Goal: Information Seeking & Learning: Check status

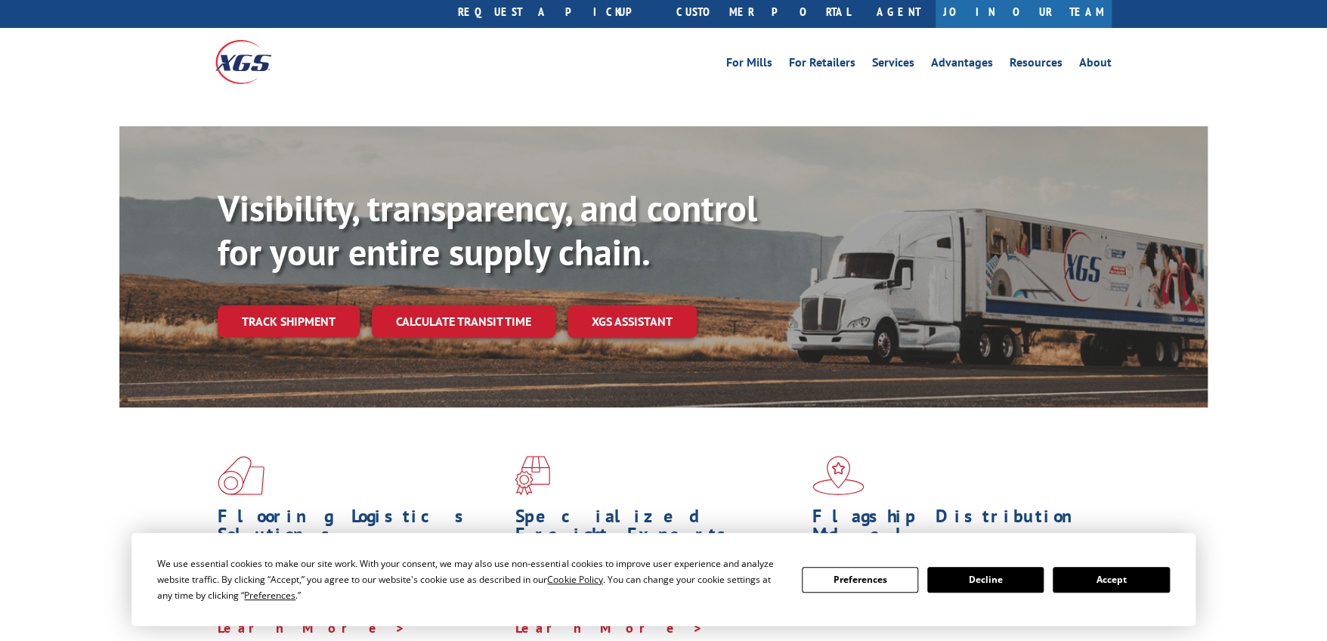
scroll to position [75, 0]
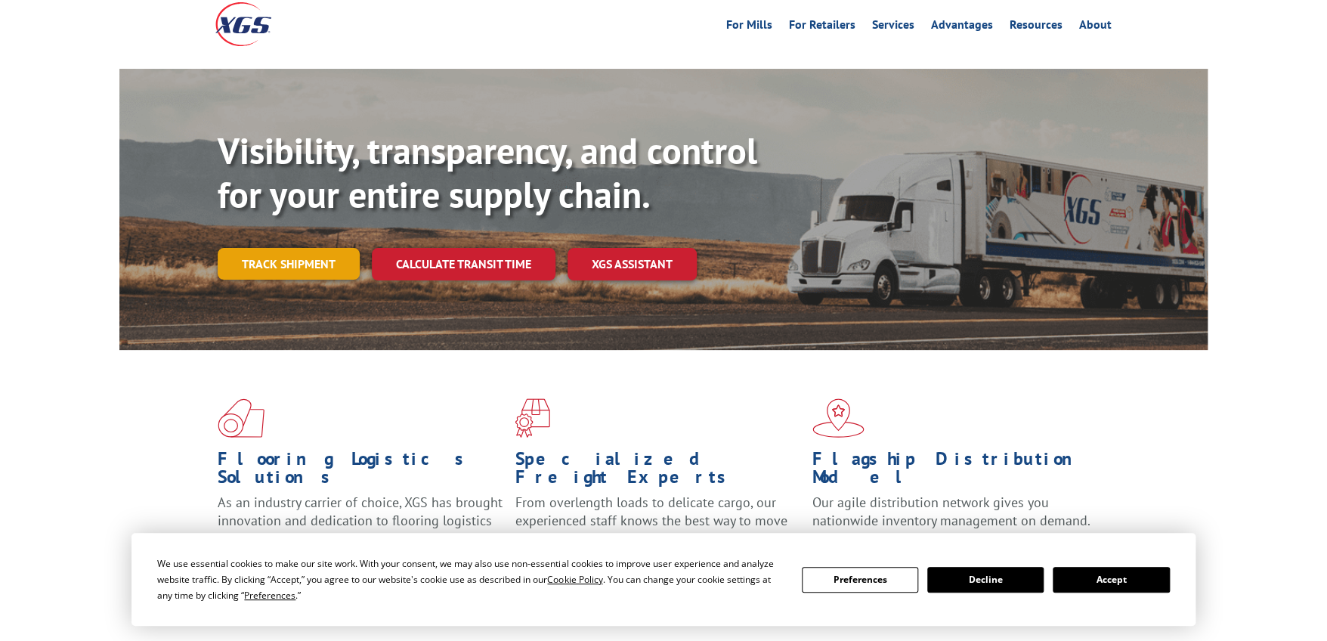
click at [299, 248] on link "Track shipment" at bounding box center [289, 264] width 142 height 32
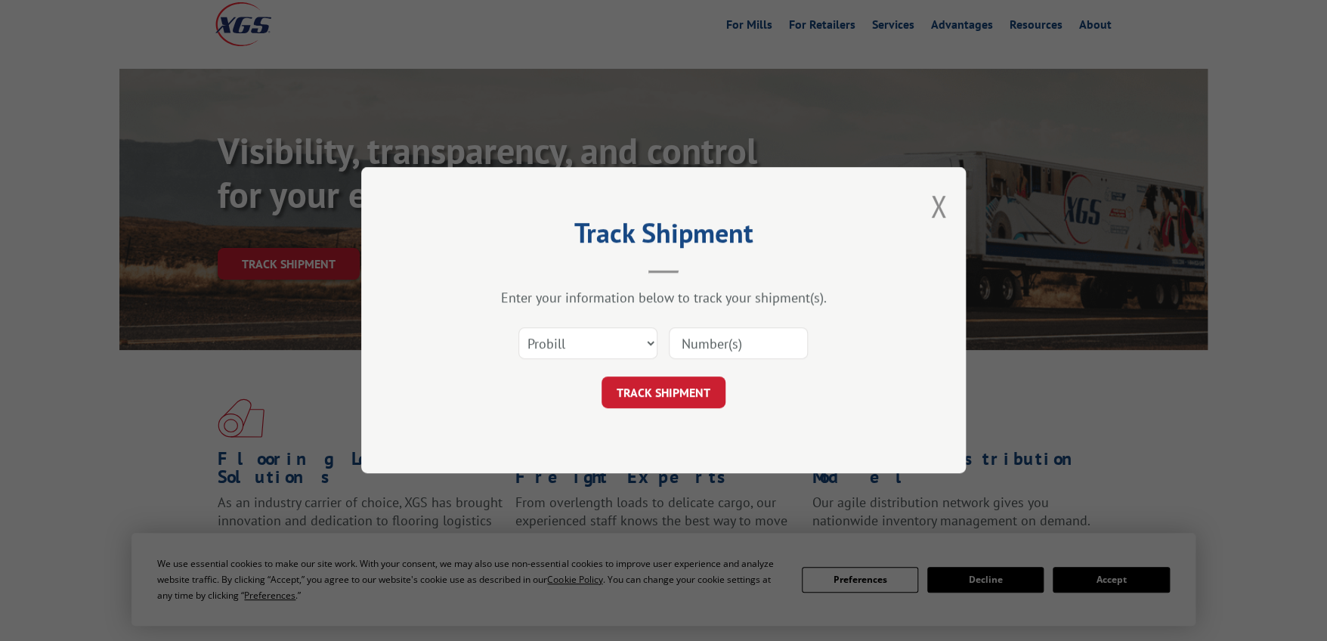
click at [1113, 576] on div "Track Shipment Enter your information below to track your shipment(s). Select c…" at bounding box center [663, 320] width 1327 height 641
click at [651, 344] on select "Select category... Probill BOL PO" at bounding box center [587, 344] width 139 height 32
select select "bol"
click at [518, 328] on select "Select category... Probill BOL PO" at bounding box center [587, 344] width 139 height 32
click at [698, 348] on input at bounding box center [738, 344] width 139 height 32
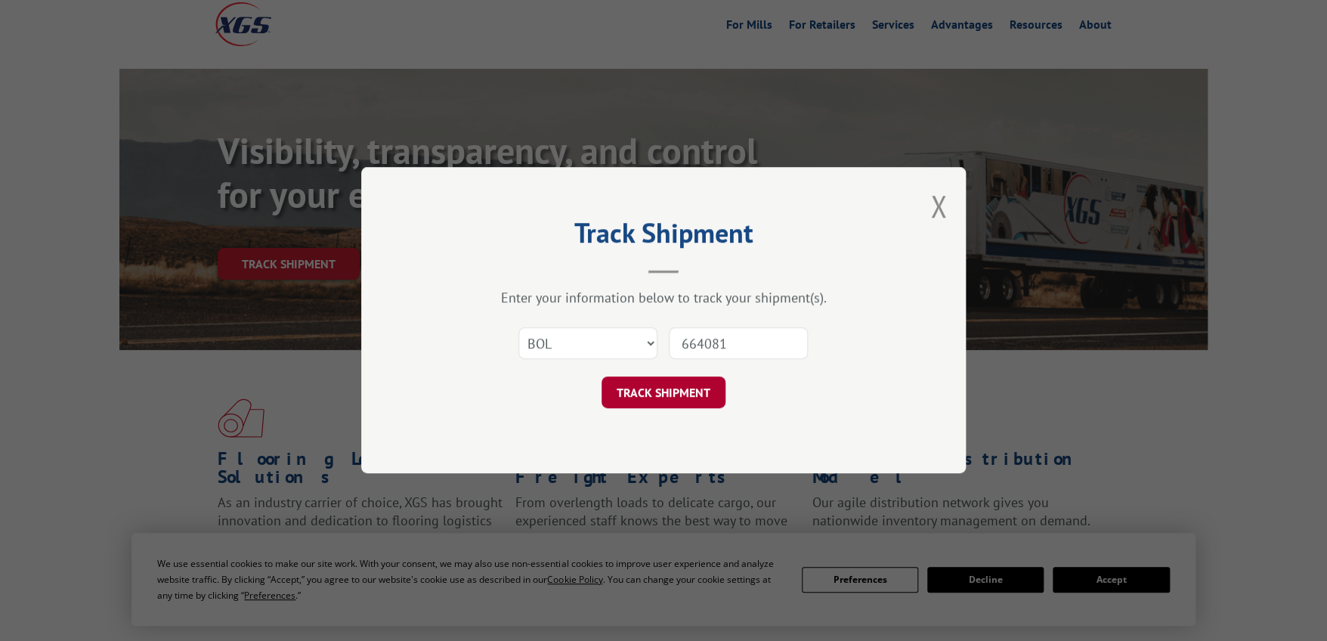
type input "664081"
click at [713, 385] on button "TRACK SHIPMENT" at bounding box center [663, 393] width 124 height 32
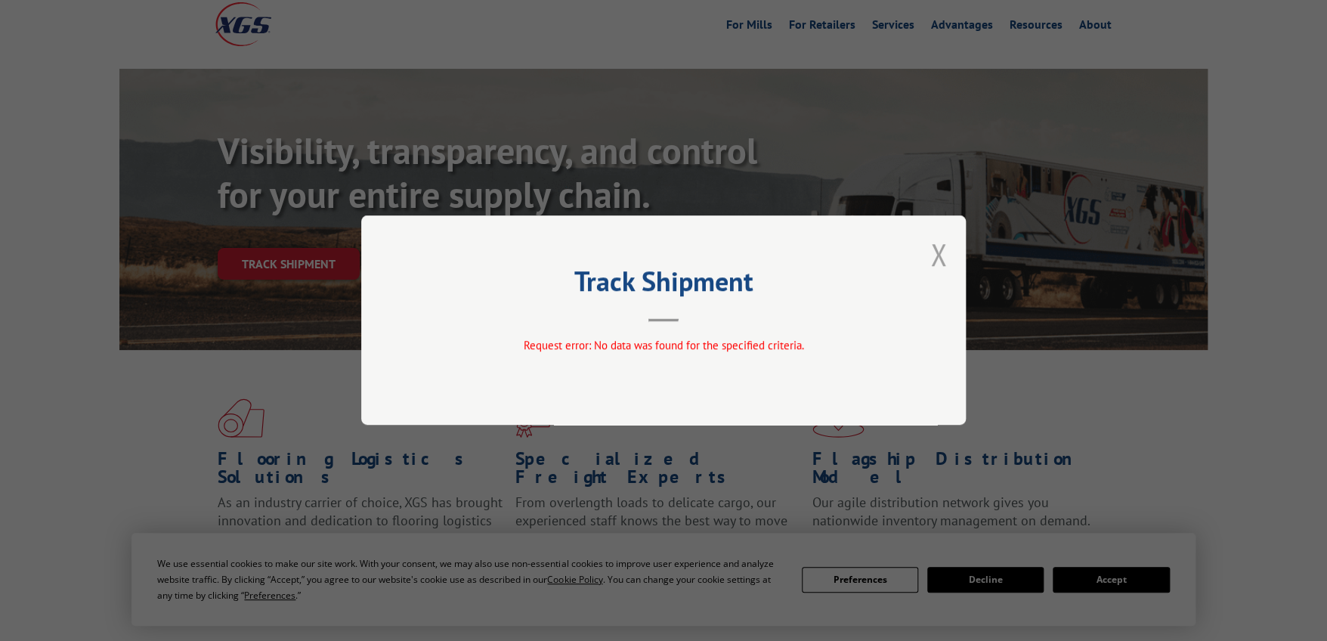
click at [932, 253] on button "Close modal" at bounding box center [938, 254] width 17 height 40
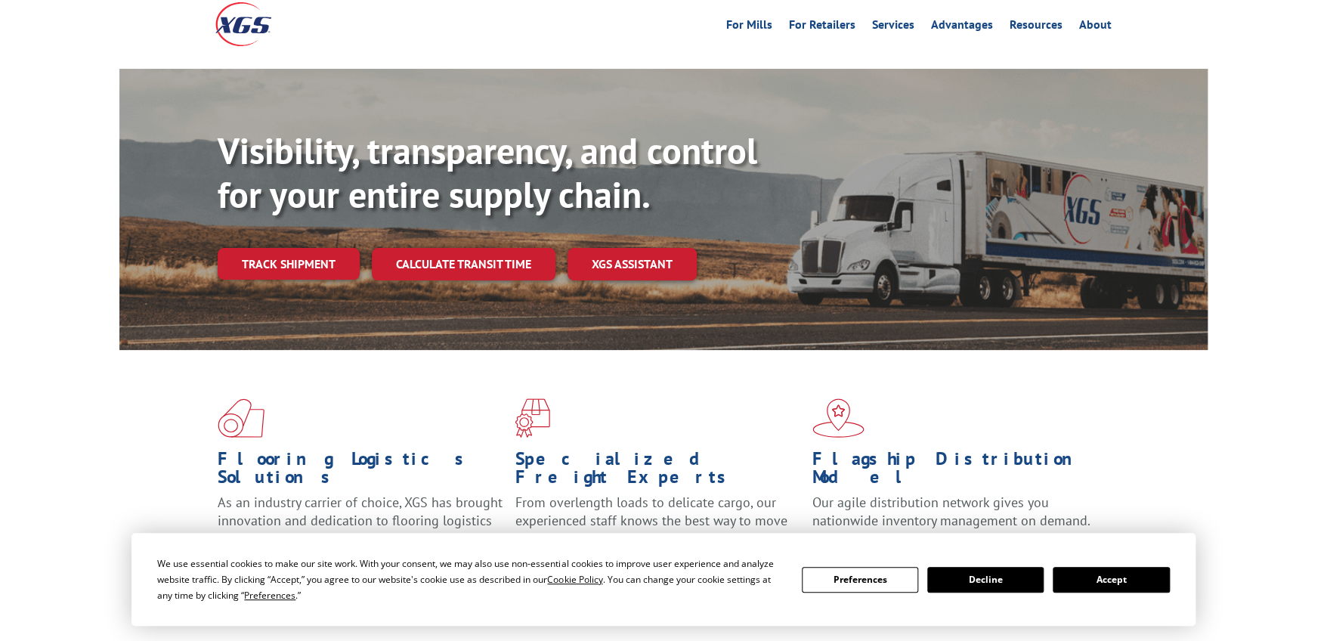
click at [1099, 584] on button "Accept" at bounding box center [1110, 580] width 116 height 26
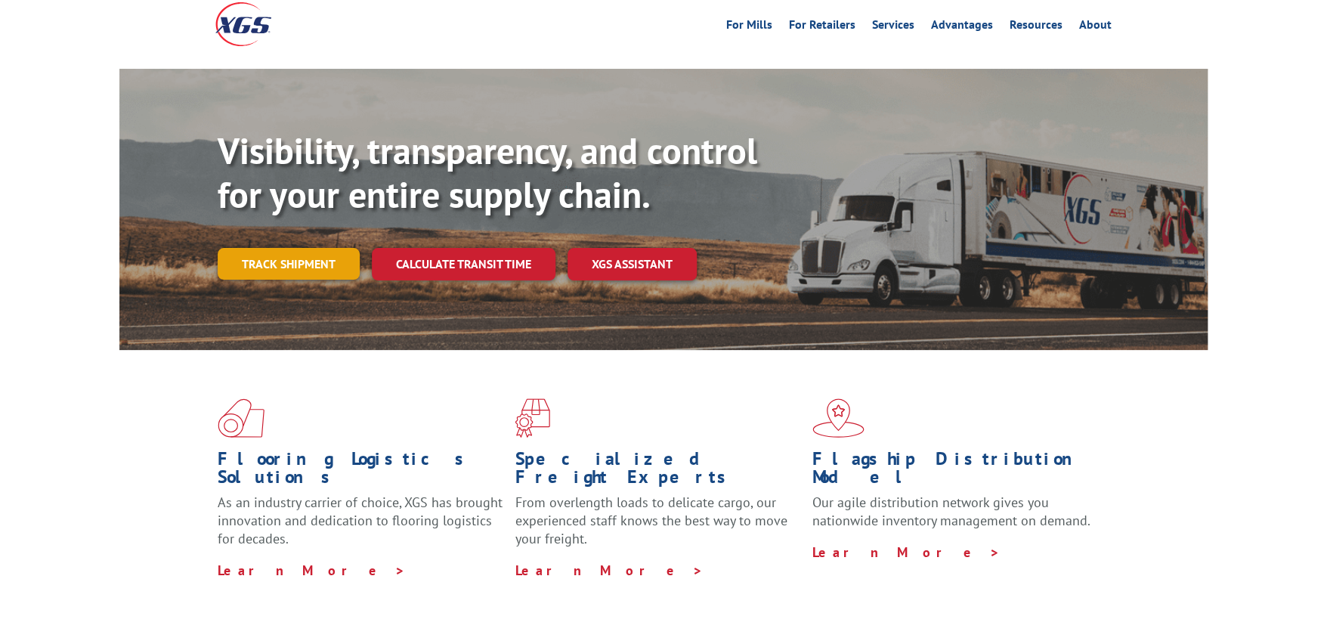
click at [308, 248] on link "Track shipment" at bounding box center [289, 264] width 142 height 32
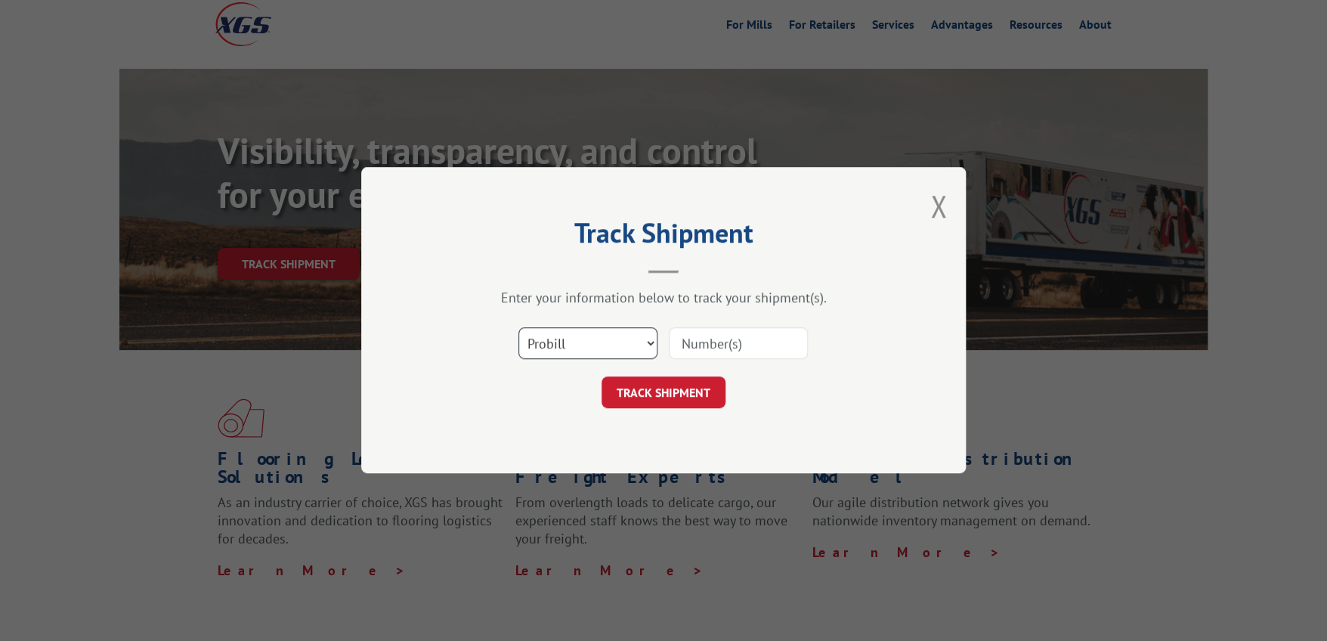
click at [635, 339] on select "Select category... Probill BOL PO" at bounding box center [587, 344] width 139 height 32
select select "po"
click at [518, 328] on select "Select category... Probill BOL PO" at bounding box center [587, 344] width 139 height 32
click at [718, 341] on input at bounding box center [738, 344] width 139 height 32
type input "77363"
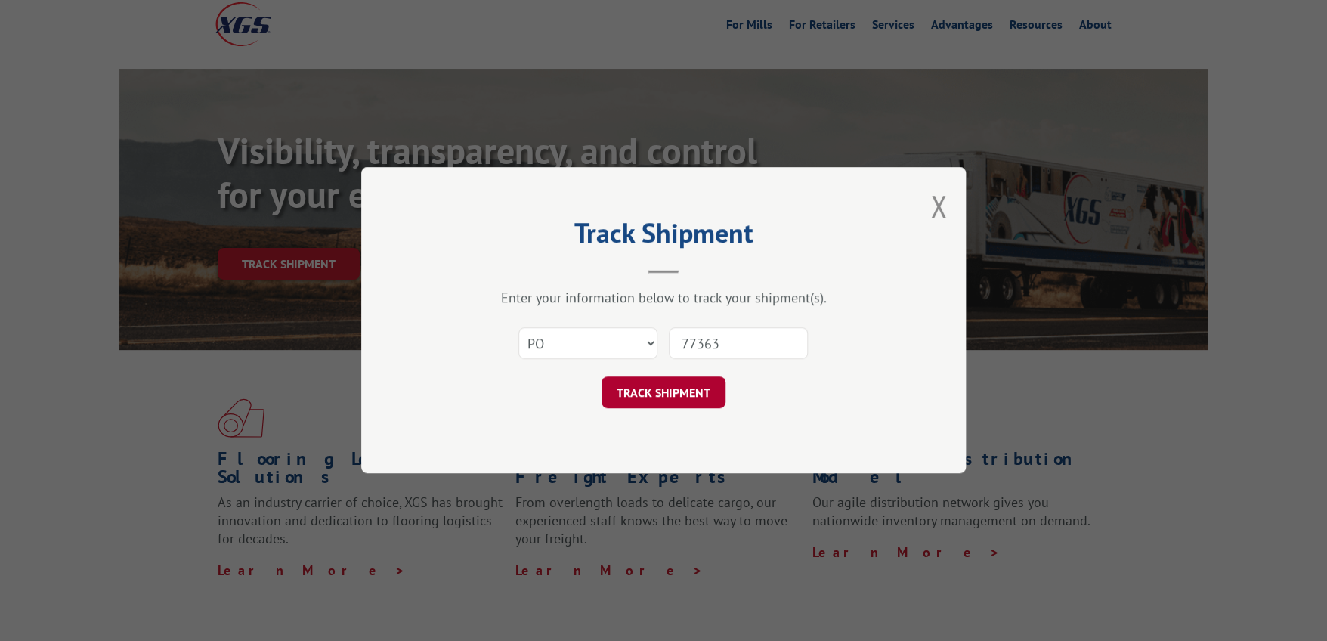
click at [696, 385] on button "TRACK SHIPMENT" at bounding box center [663, 393] width 124 height 32
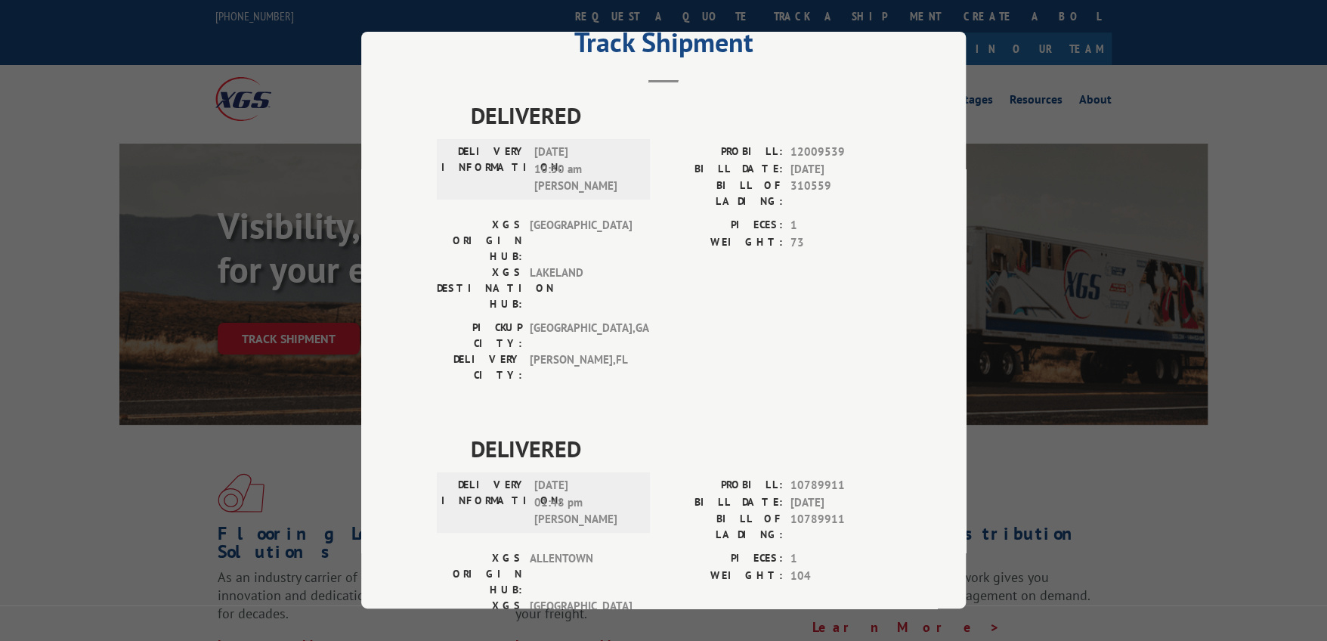
scroll to position [0, 0]
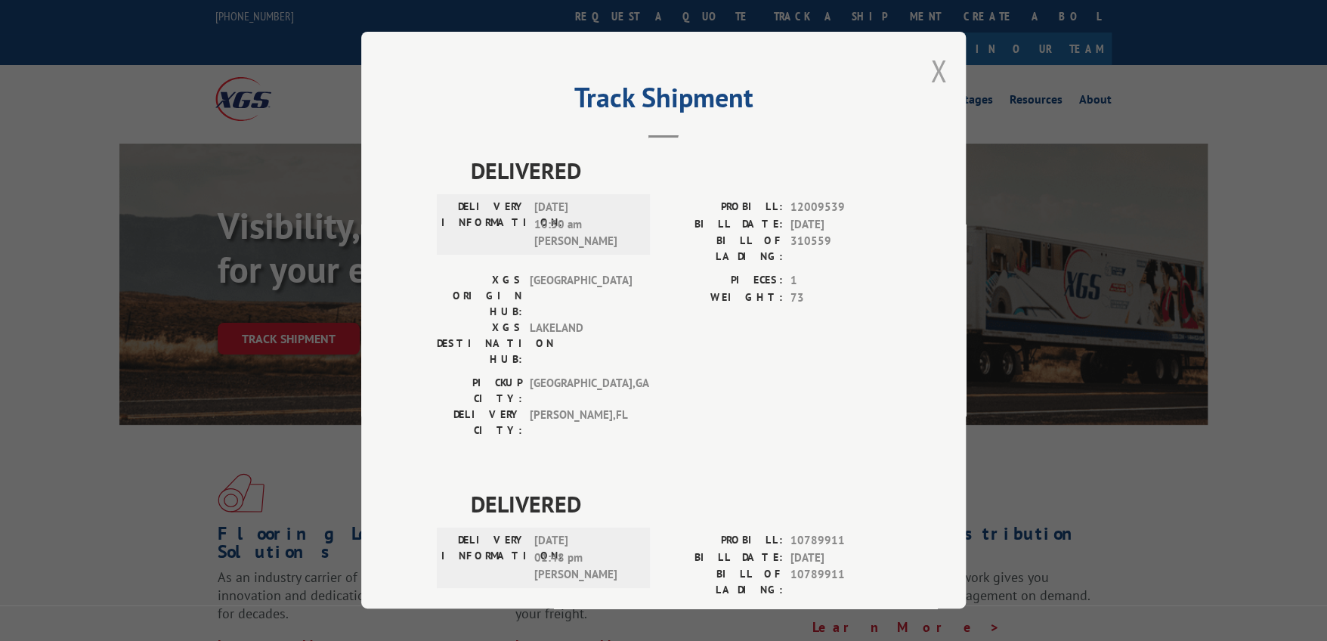
click at [921, 70] on div "Track Shipment DELIVERED DELIVERY INFORMATION: [DATE] 10:30 am [PERSON_NAME] PR…" at bounding box center [663, 320] width 604 height 576
click at [931, 69] on button "Close modal" at bounding box center [938, 71] width 17 height 40
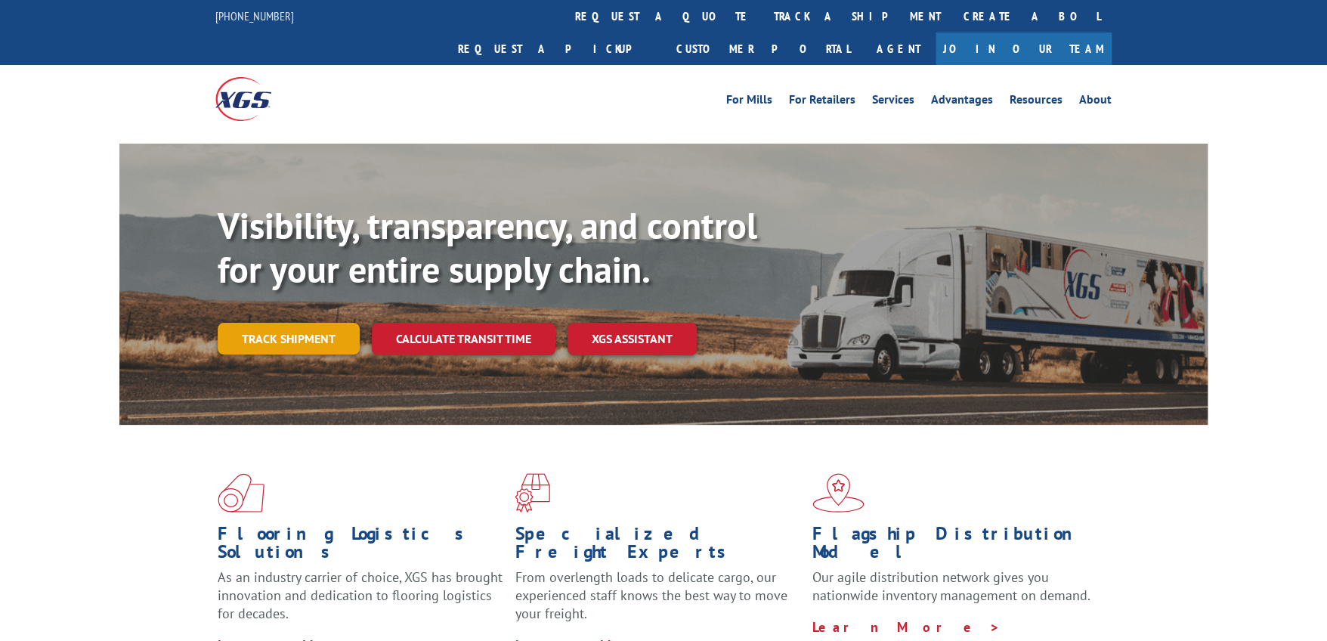
click at [258, 323] on link "Track shipment" at bounding box center [289, 339] width 142 height 32
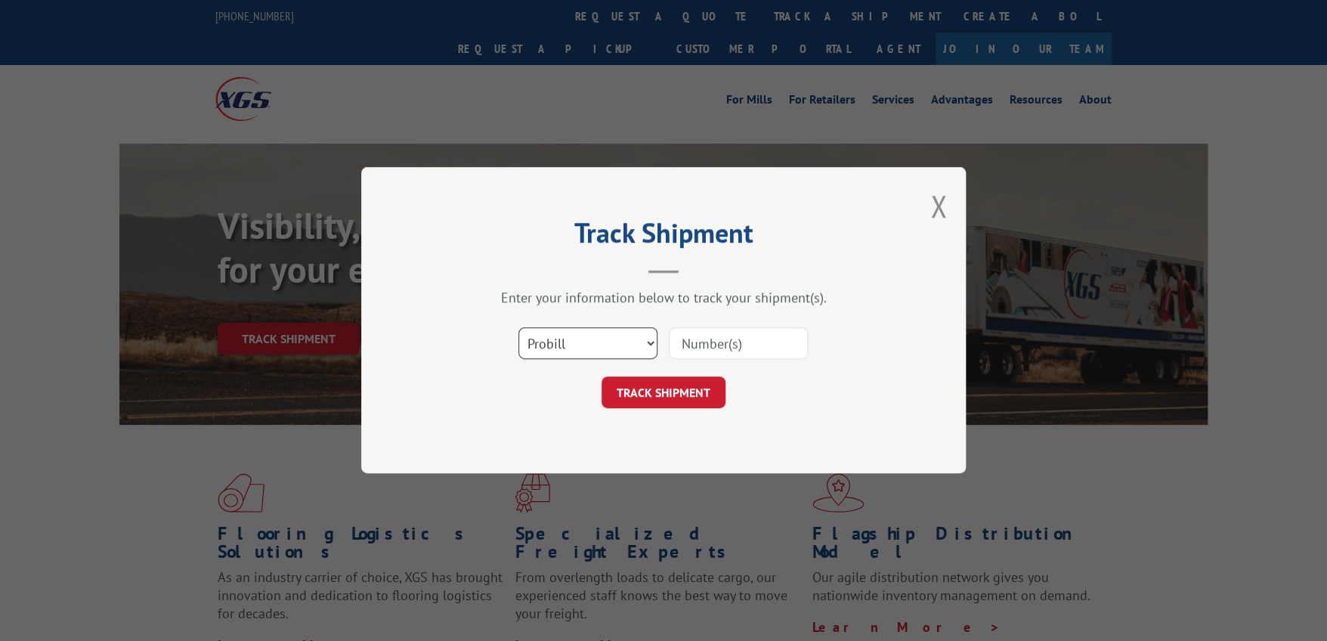
click at [646, 338] on select "Select category... Probill BOL PO" at bounding box center [587, 344] width 139 height 32
select select "bol"
click at [518, 328] on select "Select category... Probill BOL PO" at bounding box center [587, 344] width 139 height 32
click at [706, 340] on input at bounding box center [738, 344] width 139 height 32
type input "664081"
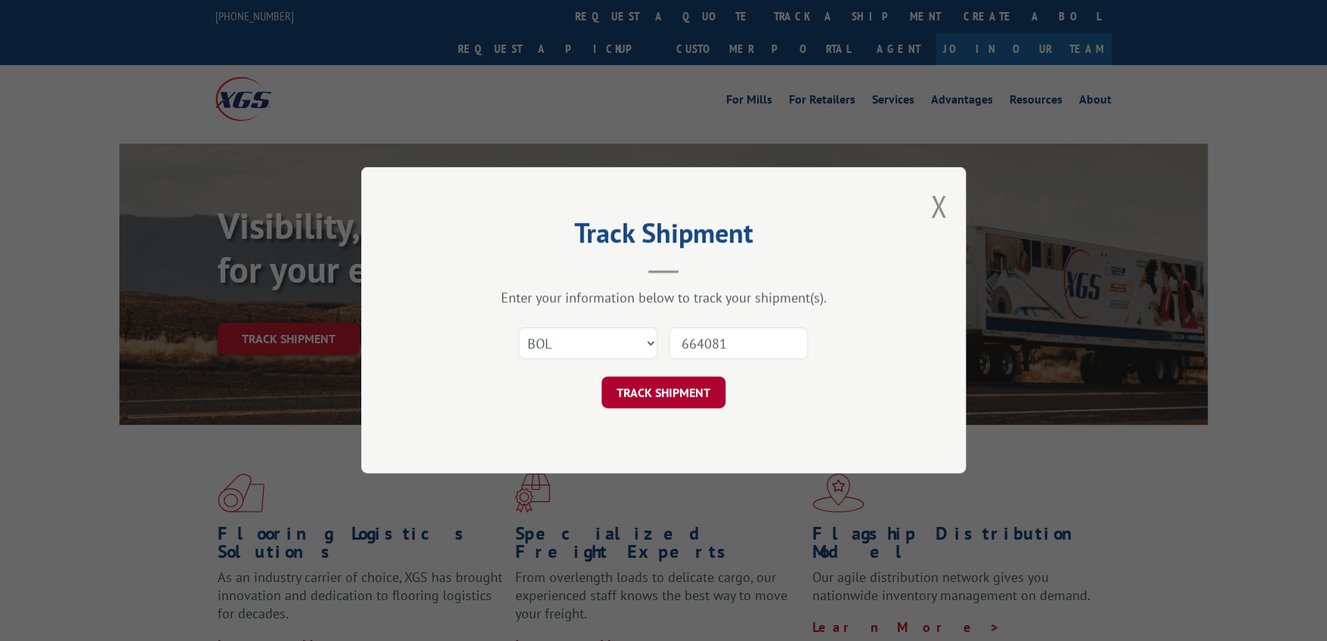
click at [682, 389] on button "TRACK SHIPMENT" at bounding box center [663, 393] width 124 height 32
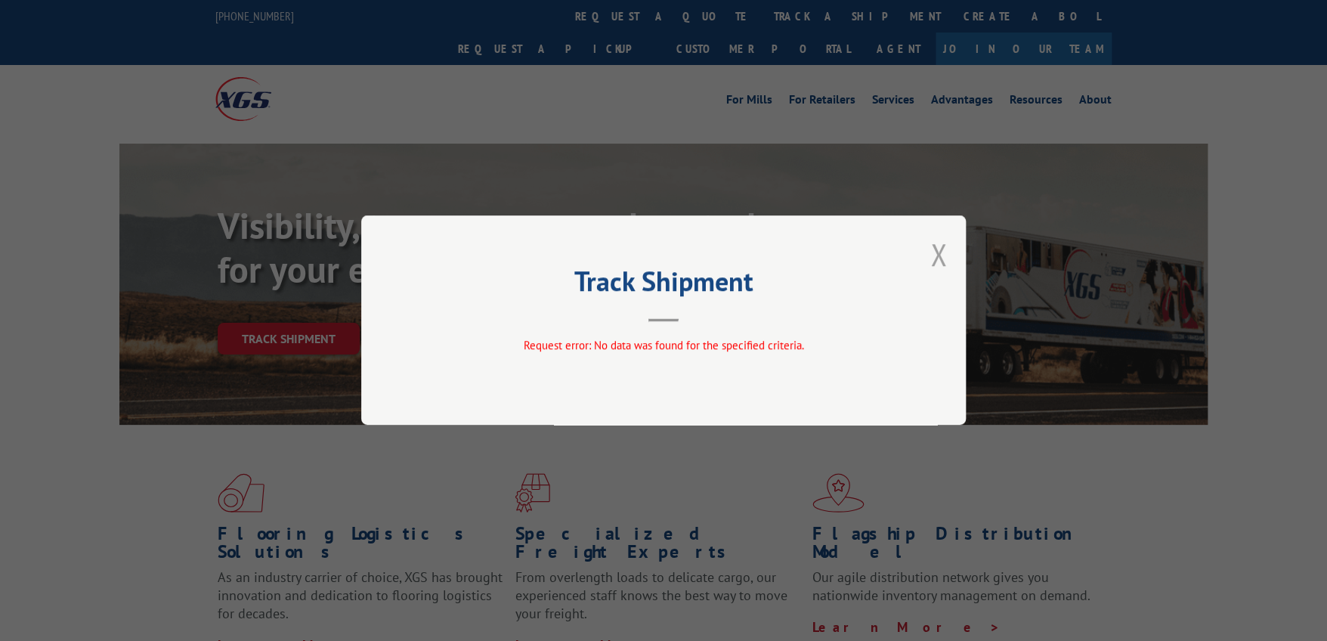
click at [938, 256] on button "Close modal" at bounding box center [938, 254] width 17 height 40
